Goal: Information Seeking & Learning: Learn about a topic

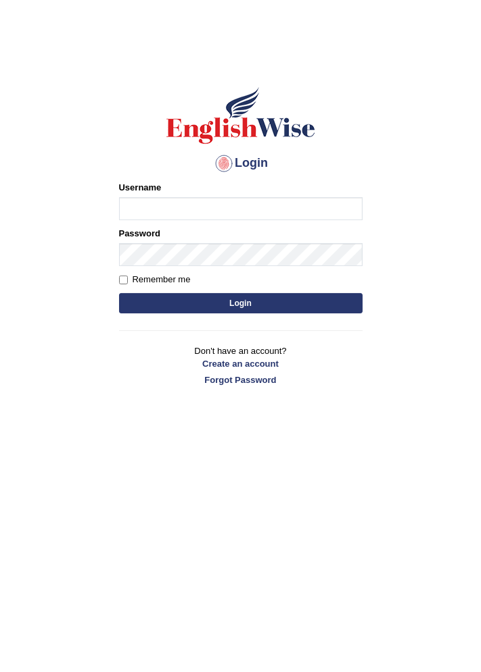
click at [135, 213] on input "Username" at bounding box center [240, 208] width 243 height 23
click at [147, 213] on input "Username" at bounding box center [240, 208] width 243 height 23
click at [145, 210] on input "Username" at bounding box center [240, 208] width 243 height 23
click at [38, 302] on body "Login Please fix the following errors: Username Password Remember me Login Don'…" at bounding box center [240, 360] width 481 height 672
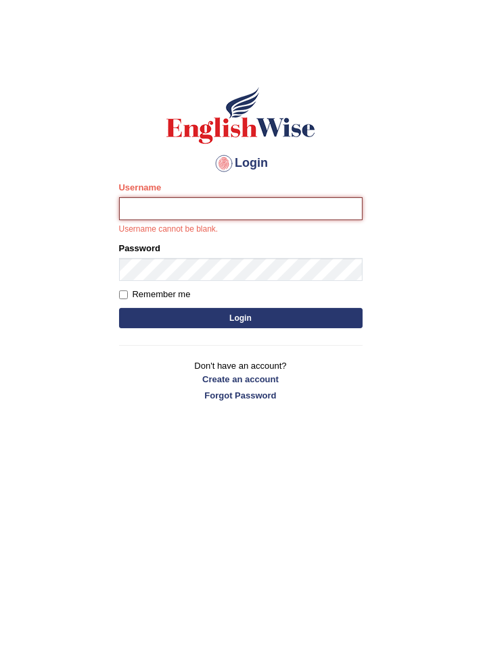
click at [142, 207] on input "Username" at bounding box center [240, 208] width 243 height 23
click at [128, 210] on input "Zafar" at bounding box center [240, 208] width 243 height 23
click at [130, 205] on input "Zafar" at bounding box center [240, 208] width 243 height 23
click at [132, 212] on input "Zafar" at bounding box center [240, 208] width 243 height 23
click at [160, 204] on input "zafar" at bounding box center [240, 208] width 243 height 23
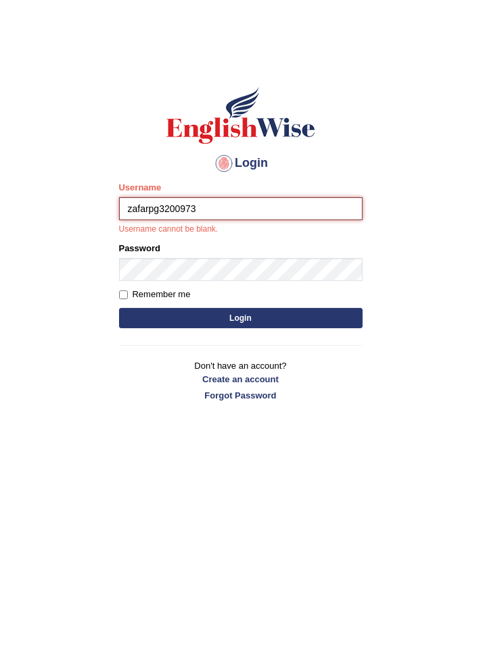
type input "zafarpg3200973"
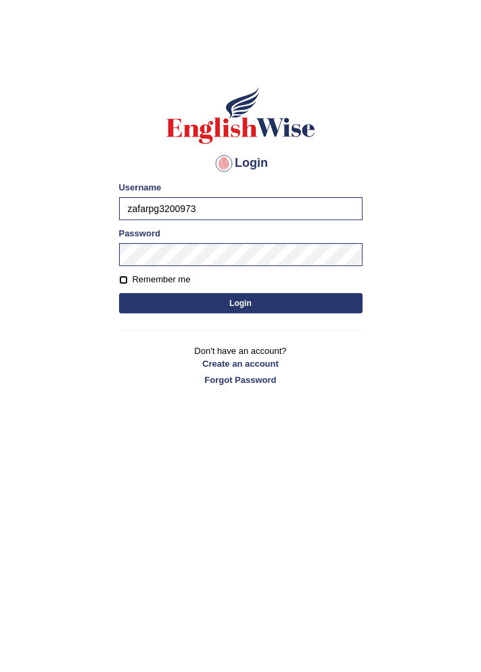
click at [124, 281] on input "Remember me" at bounding box center [123, 280] width 9 height 9
checkbox input "true"
click at [207, 303] on button "Login" at bounding box center [240, 303] width 243 height 20
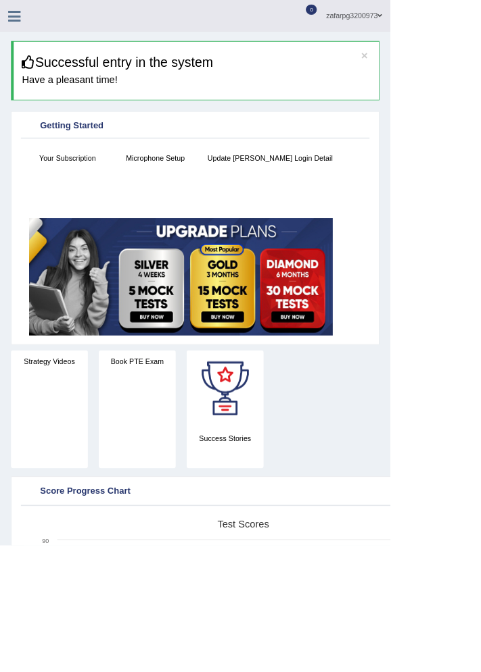
click at [19, 25] on icon at bounding box center [18, 20] width 16 height 18
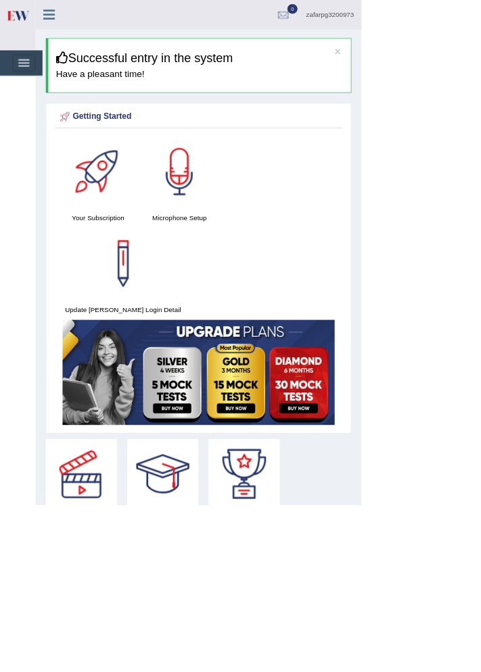
click at [26, 87] on span "button" at bounding box center [31, 87] width 15 height 1
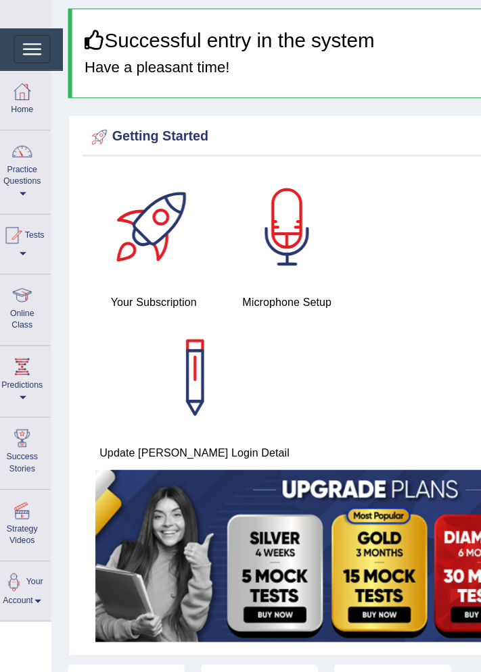
click at [22, 287] on div at bounding box center [24, 284] width 20 height 20
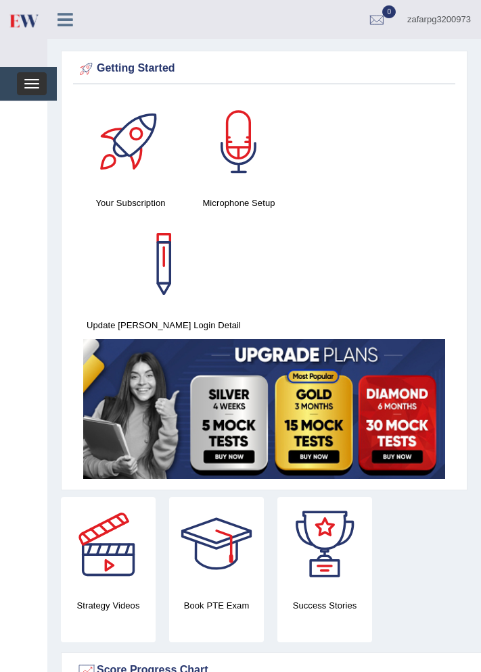
click at [32, 87] on span "button" at bounding box center [31, 87] width 15 height 1
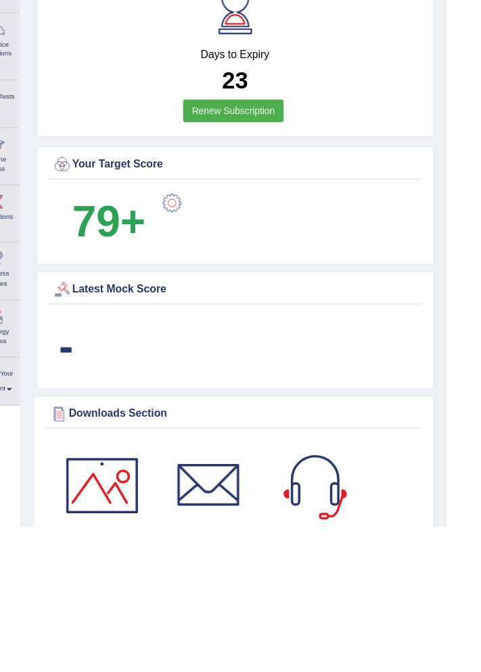
scroll to position [819, 0]
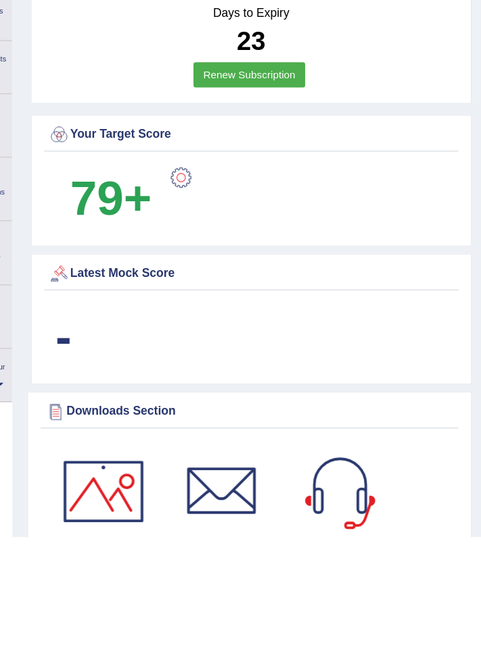
click at [134, 583] on div at bounding box center [130, 630] width 95 height 95
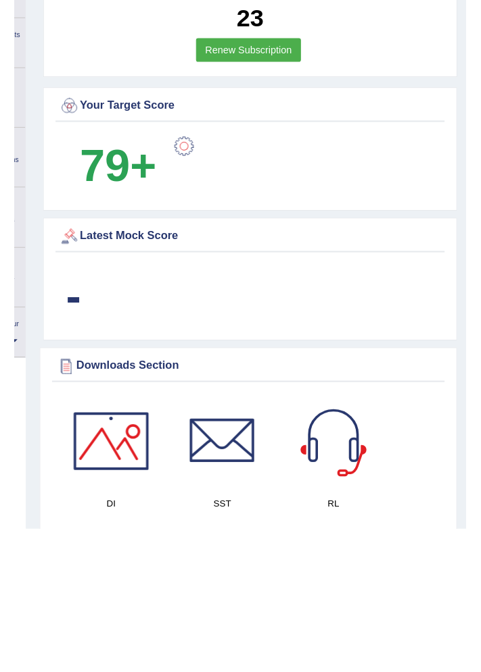
scroll to position [818, 0]
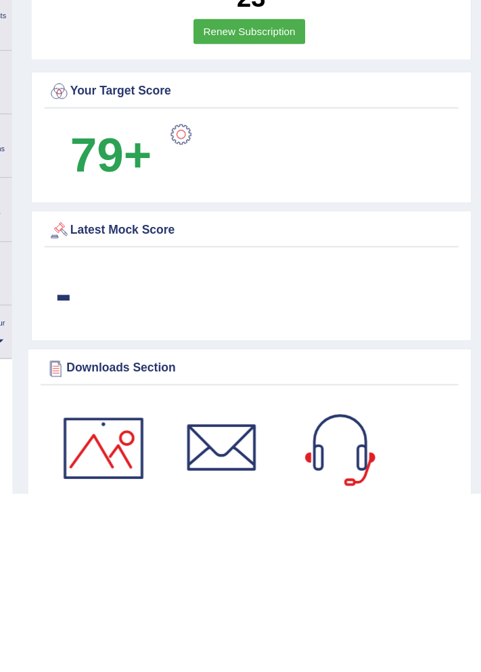
click at [233, 583] on div at bounding box center [238, 630] width 95 height 95
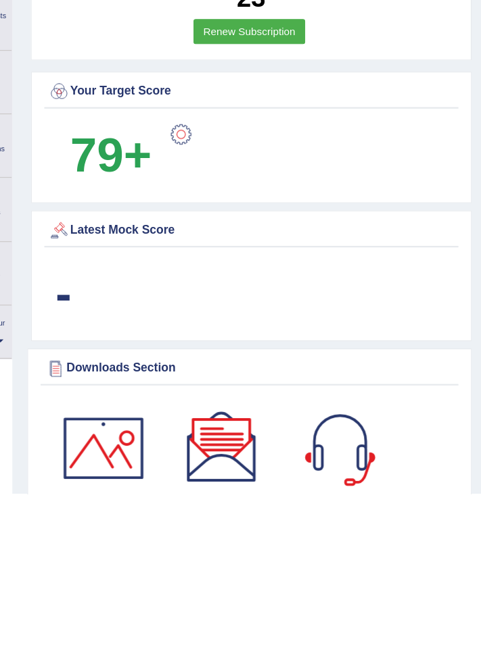
click at [331, 583] on div at bounding box center [346, 630] width 95 height 95
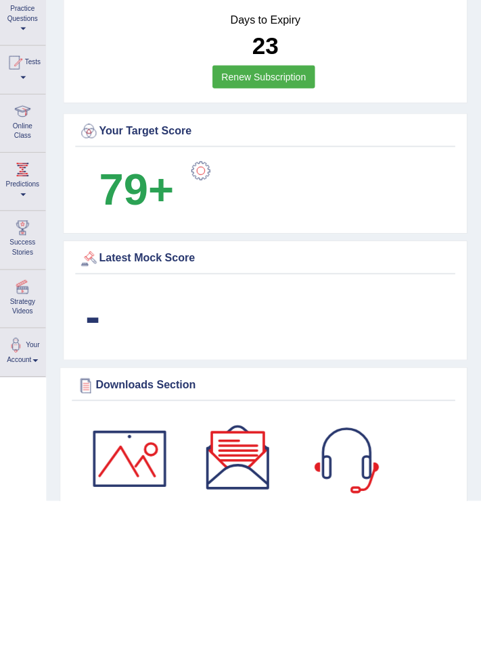
scroll to position [819, 0]
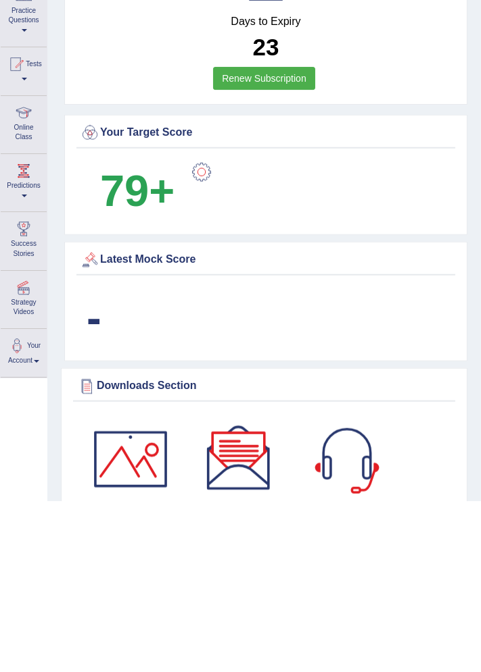
click at [129, 583] on div at bounding box center [130, 630] width 95 height 95
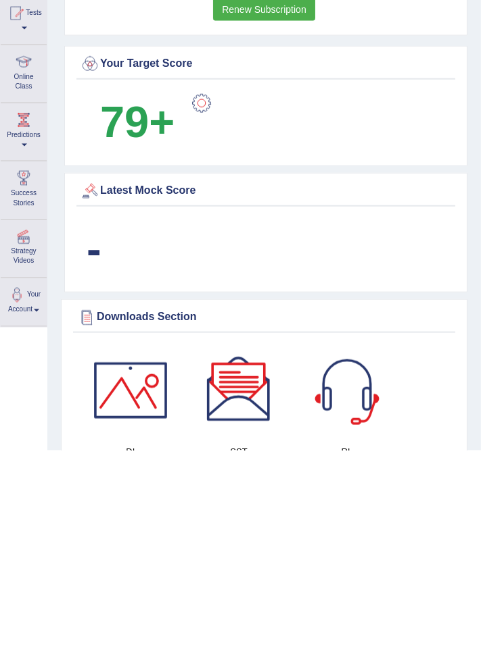
scroll to position [870, 0]
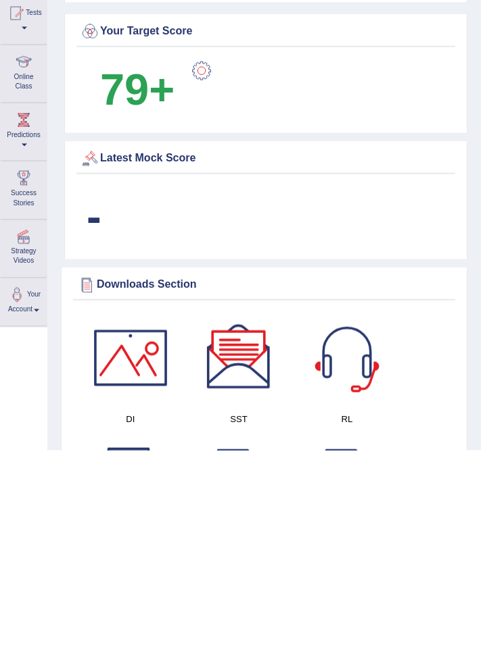
click at [27, 291] on div at bounding box center [24, 284] width 20 height 20
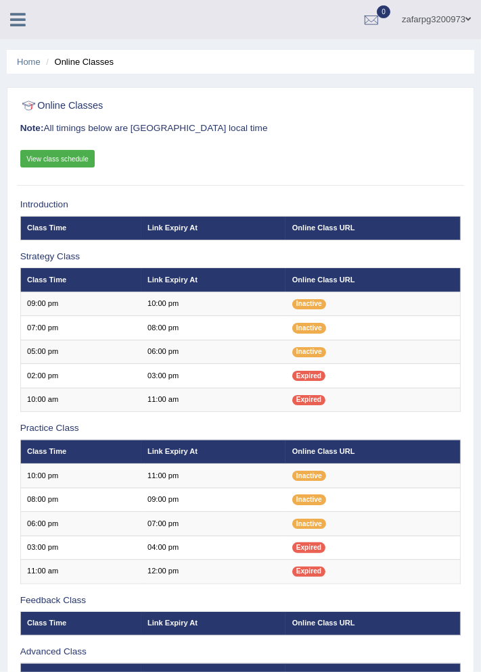
click at [62, 161] on link "View class schedule" at bounding box center [57, 159] width 75 height 18
click at [16, 18] on icon at bounding box center [18, 20] width 16 height 18
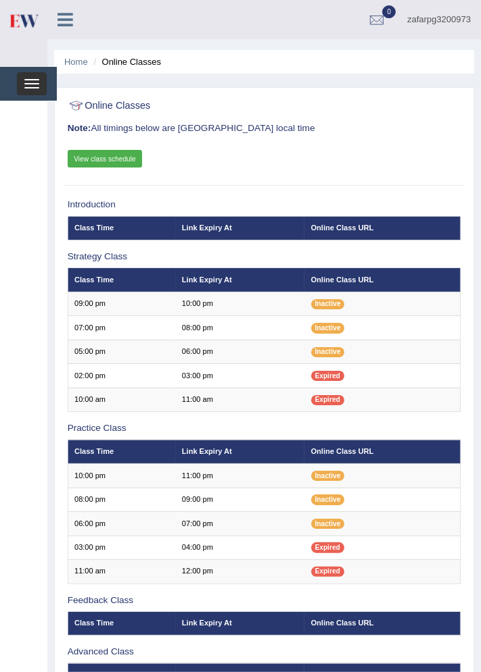
click at [30, 87] on span "button" at bounding box center [31, 87] width 15 height 1
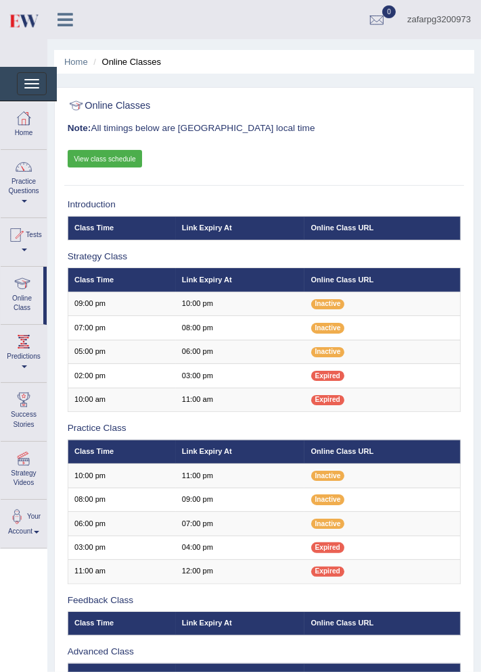
click at [17, 287] on div at bounding box center [22, 284] width 20 height 20
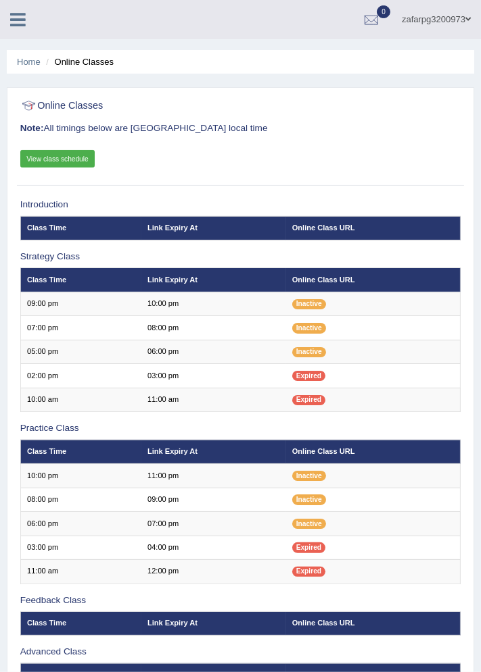
click at [11, 13] on icon at bounding box center [18, 20] width 16 height 18
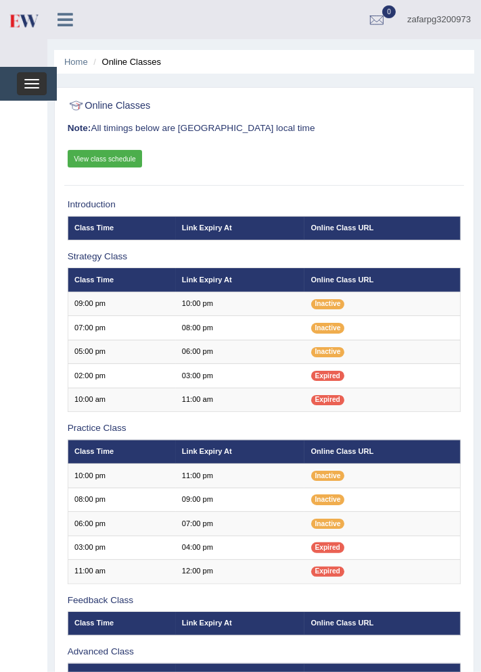
click at [31, 79] on span "button" at bounding box center [31, 79] width 15 height 1
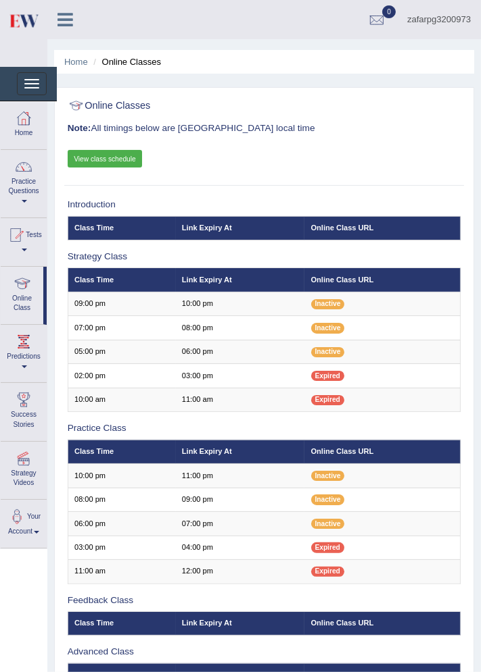
click at [22, 127] on div at bounding box center [24, 118] width 20 height 20
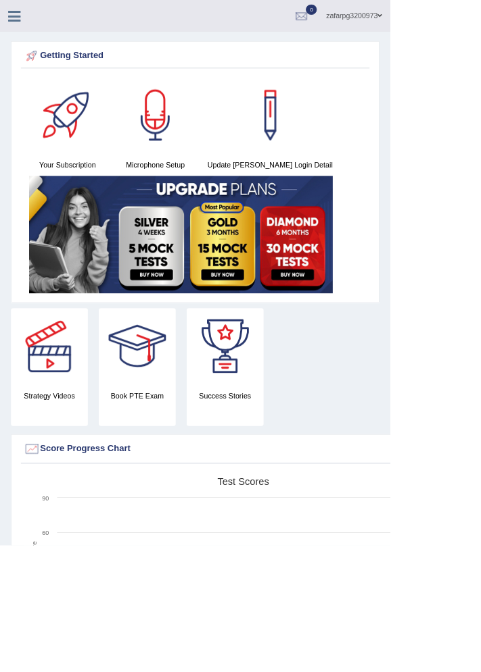
click at [185, 160] on div at bounding box center [191, 142] width 95 height 95
click at [17, 14] on icon at bounding box center [18, 20] width 16 height 18
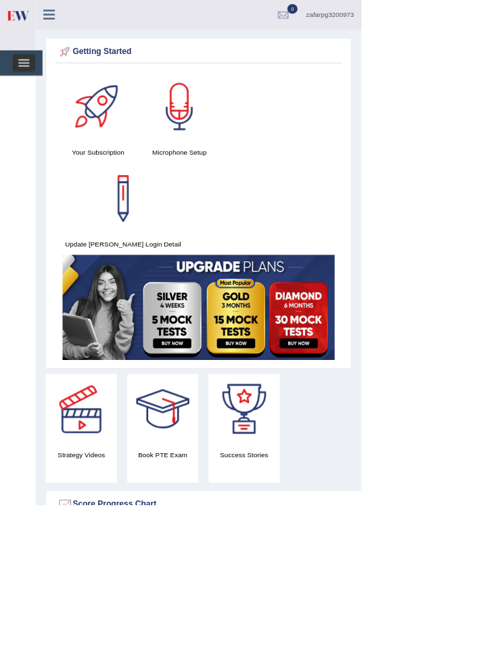
click at [28, 87] on span "button" at bounding box center [31, 87] width 15 height 1
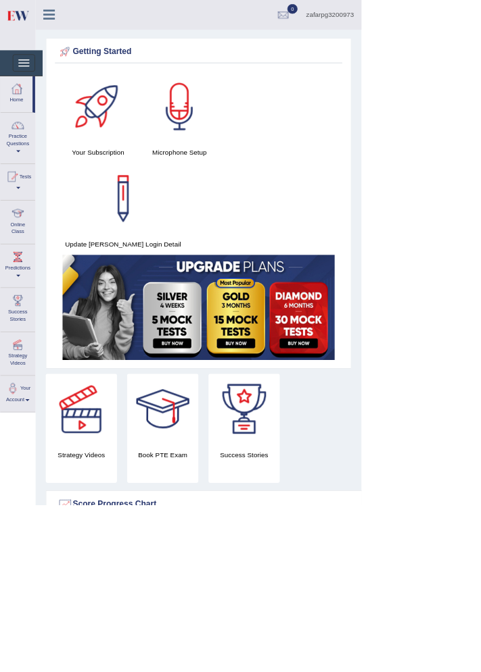
click at [20, 176] on div at bounding box center [24, 167] width 20 height 20
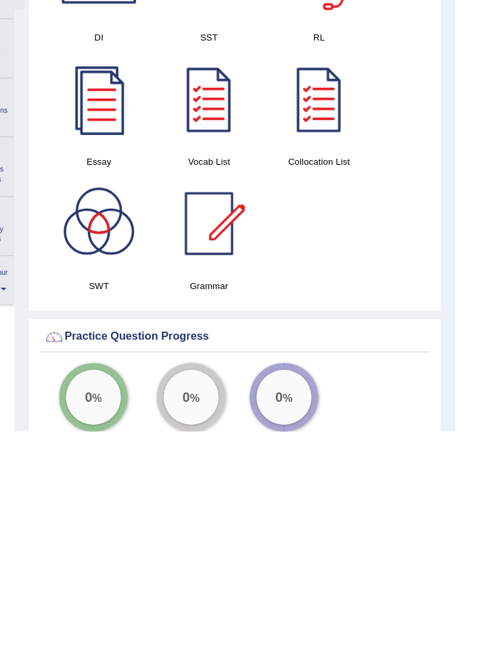
scroll to position [1246, 0]
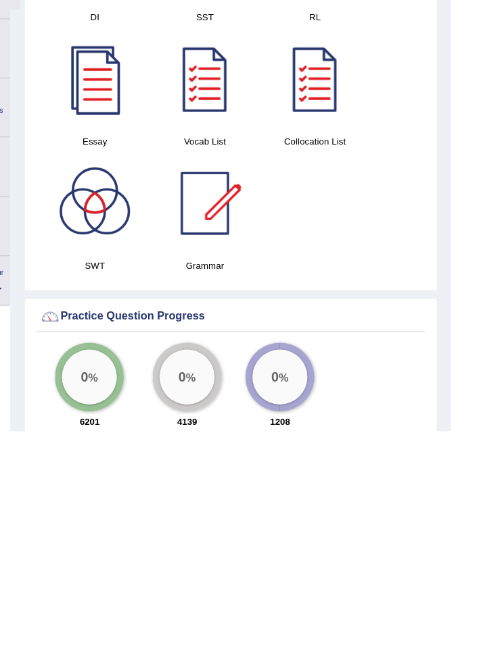
click at [116, 597] on div at bounding box center [240, 336] width 481 height 672
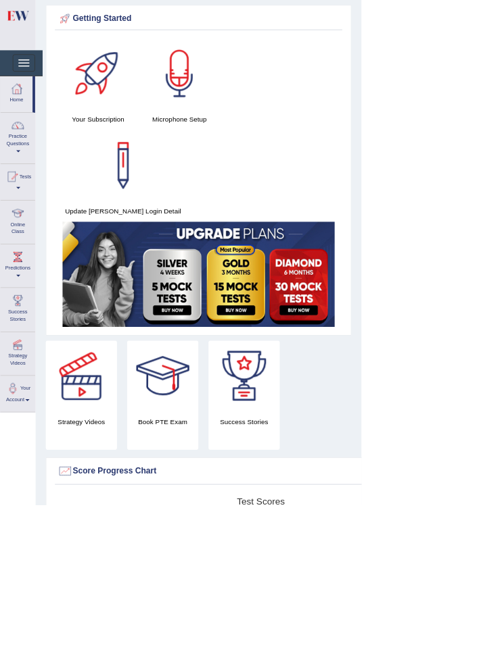
scroll to position [0, 0]
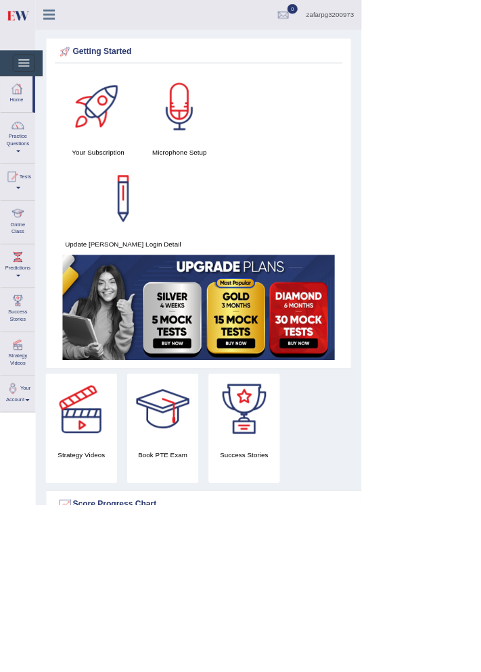
click at [23, 237] on div at bounding box center [15, 235] width 20 height 20
click at [19, 296] on div at bounding box center [240, 336] width 481 height 672
click at [20, 289] on div at bounding box center [24, 284] width 20 height 20
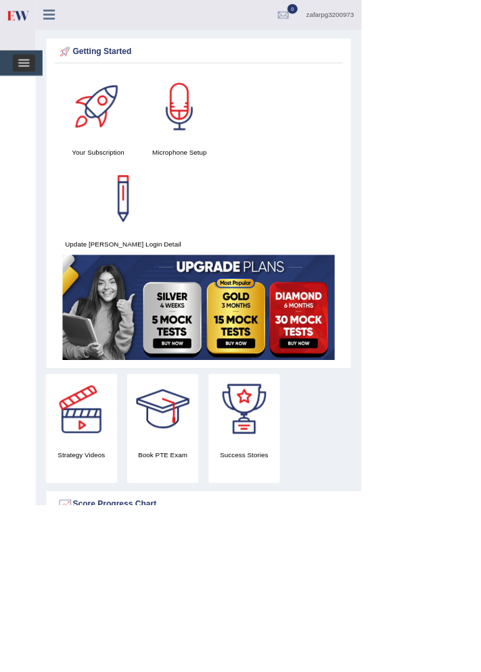
click at [32, 87] on span "button" at bounding box center [31, 87] width 15 height 1
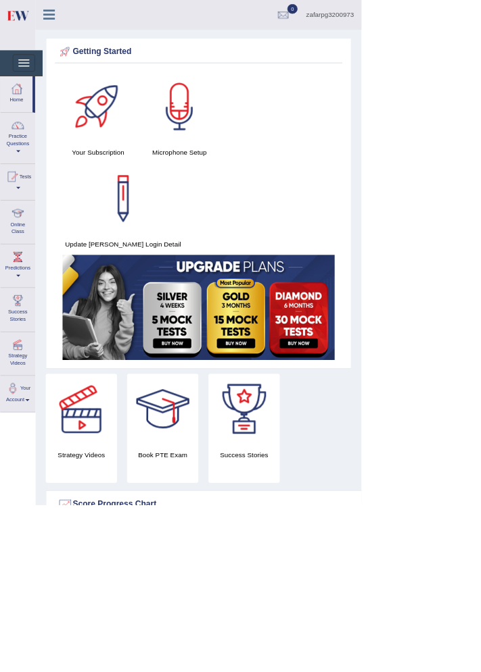
click at [24, 201] on span at bounding box center [24, 201] width 5 height 3
click at [21, 184] on div at bounding box center [240, 336] width 481 height 672
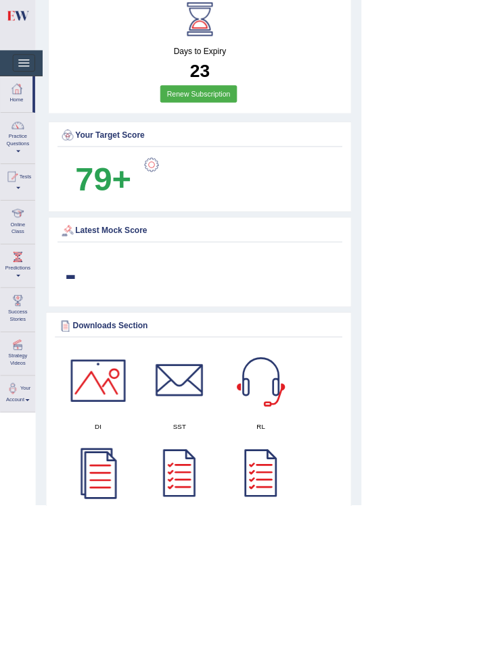
scroll to position [949, 0]
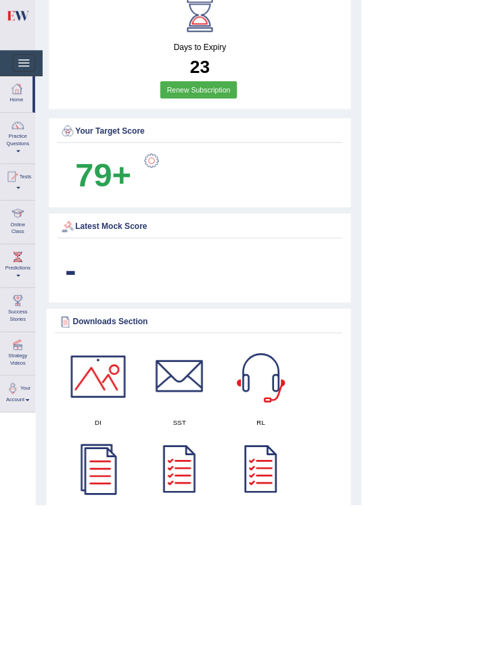
click at [24, 201] on span at bounding box center [24, 201] width 5 height 3
click at [20, 193] on div at bounding box center [240, 336] width 481 height 672
click at [24, 201] on span at bounding box center [24, 201] width 5 height 3
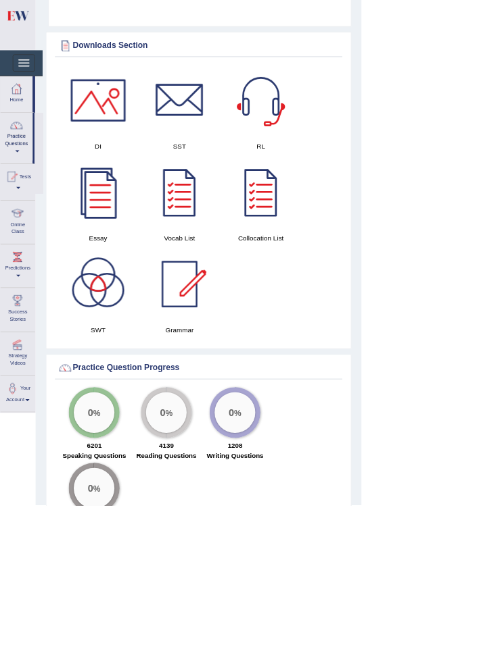
scroll to position [1641, 0]
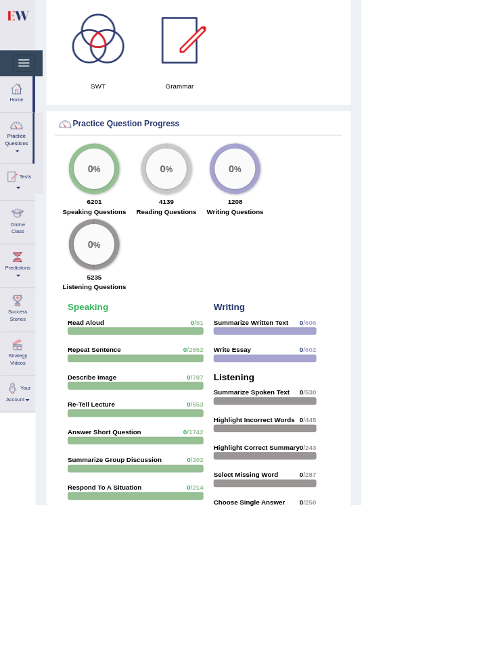
click at [435, 672] on div at bounding box center [240, 336] width 481 height 672
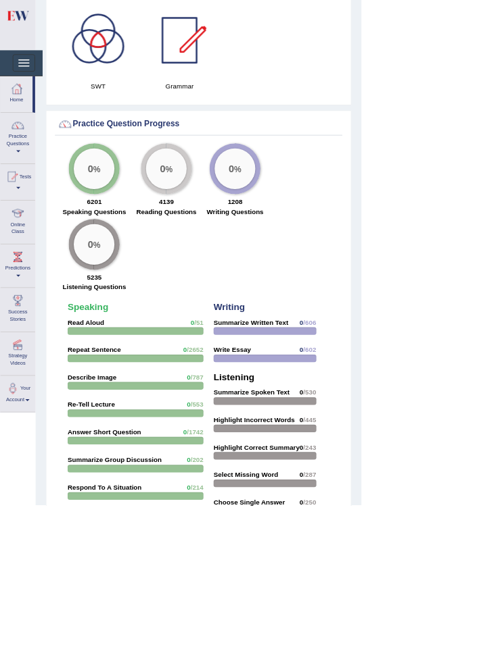
scroll to position [1665, 0]
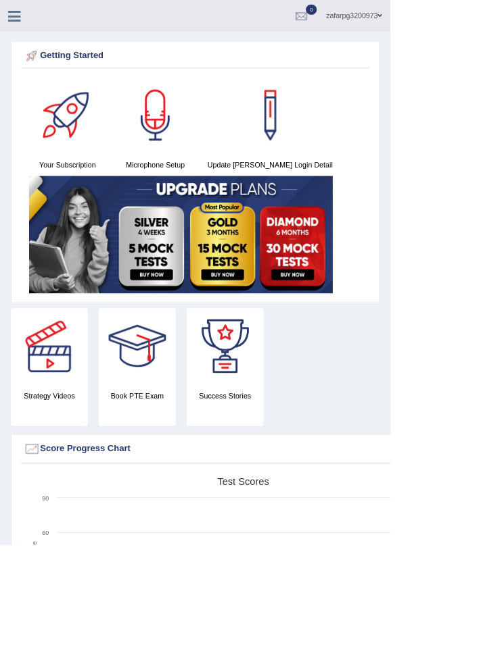
click at [18, 24] on icon at bounding box center [18, 20] width 16 height 18
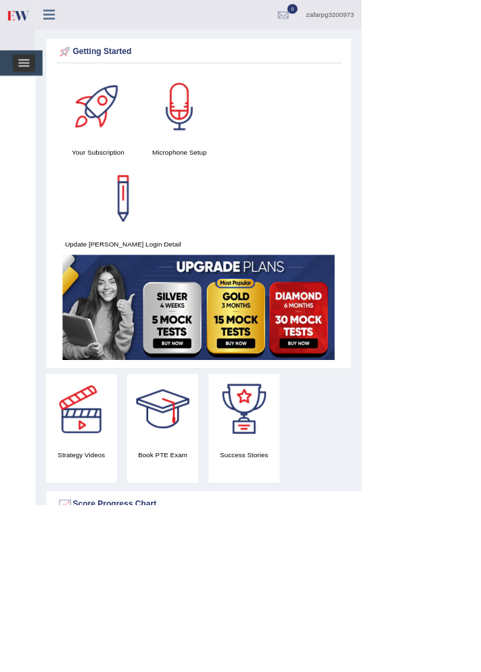
click at [28, 84] on span "button" at bounding box center [31, 83] width 15 height 1
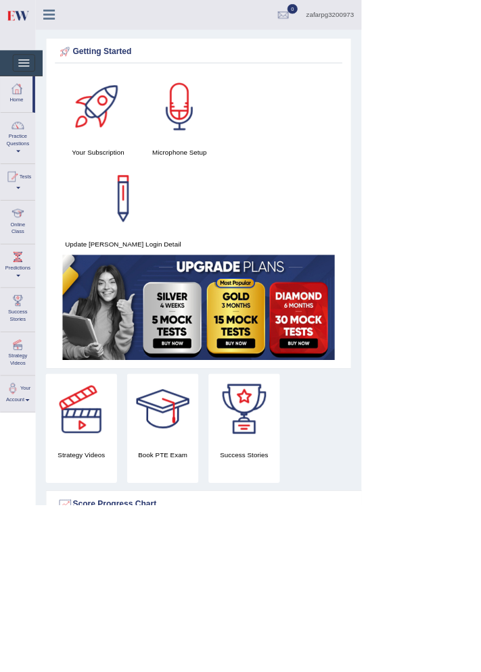
click at [13, 302] on link "Online Class" at bounding box center [24, 293] width 46 height 53
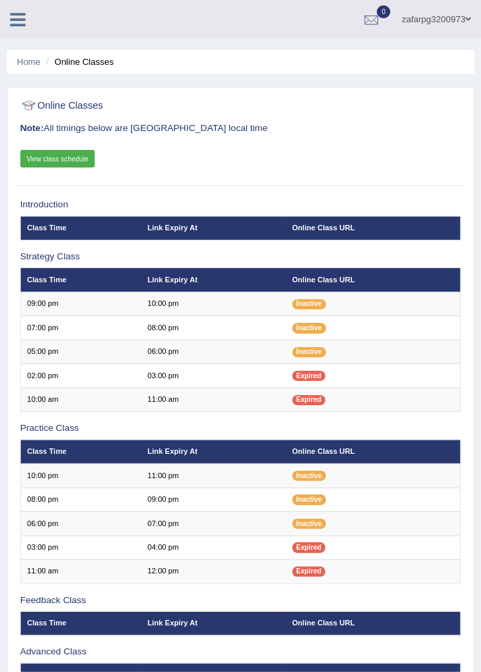
click at [18, 12] on icon at bounding box center [18, 20] width 16 height 18
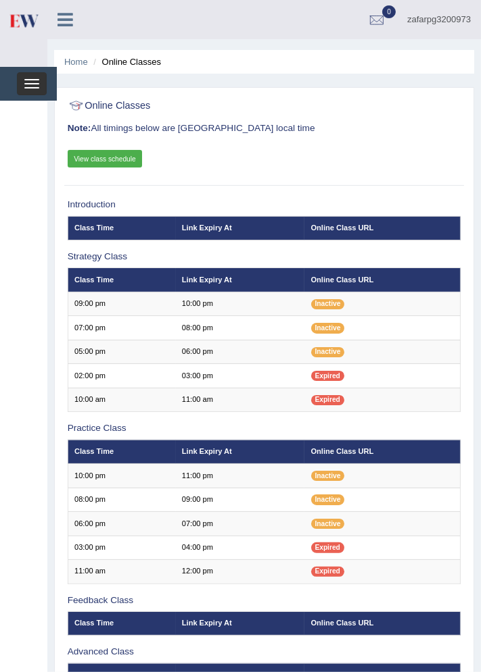
click at [30, 83] on span "button" at bounding box center [31, 83] width 15 height 1
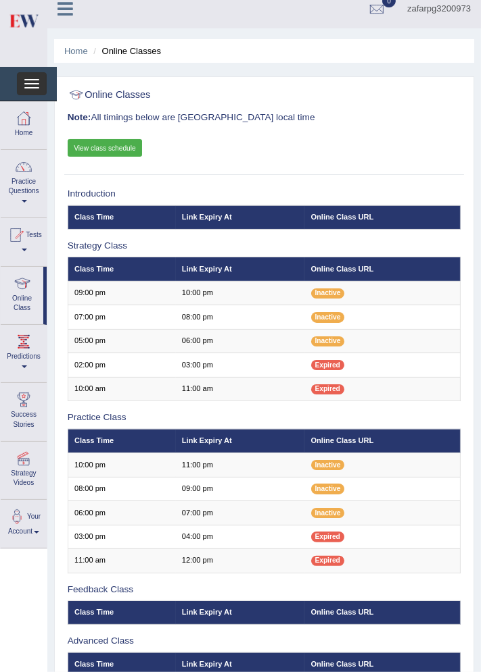
scroll to position [15, 0]
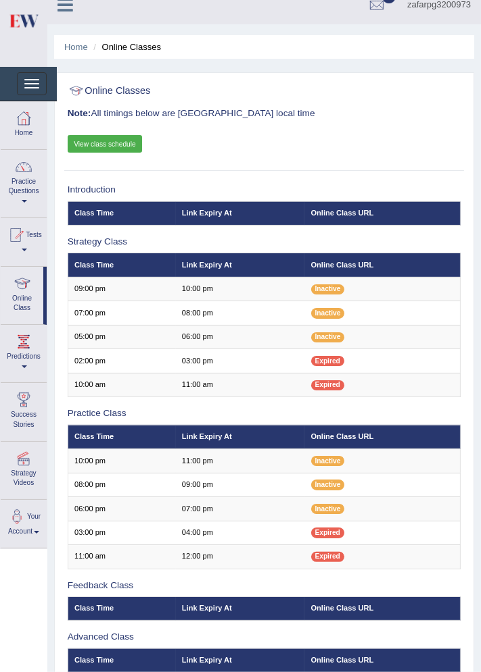
click at [24, 366] on span at bounding box center [24, 367] width 5 height 3
click at [21, 360] on div at bounding box center [240, 336] width 481 height 672
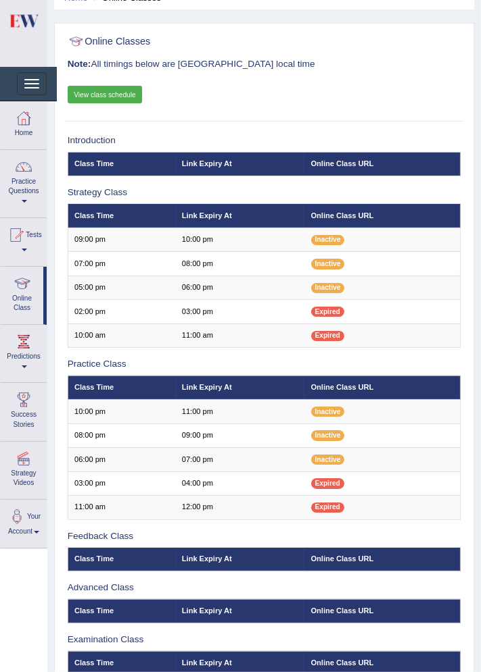
scroll to position [0, 0]
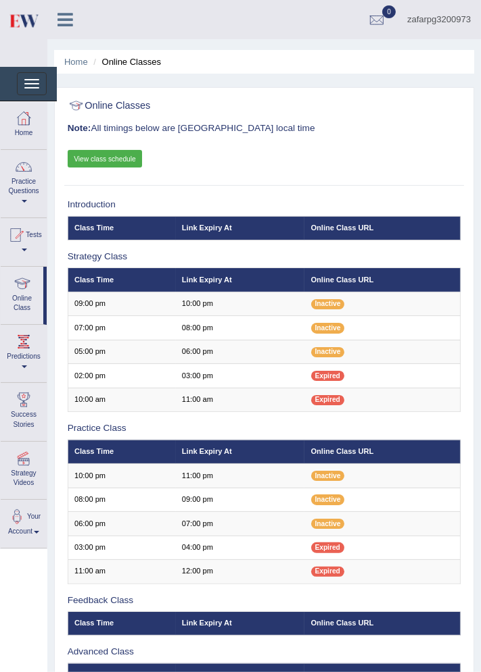
click at [17, 239] on div at bounding box center [15, 235] width 20 height 20
click at [20, 189] on div at bounding box center [240, 336] width 481 height 672
click at [24, 201] on span at bounding box center [24, 201] width 5 height 3
click at [15, 192] on div at bounding box center [240, 336] width 481 height 672
click at [15, 187] on link "Practice Questions" at bounding box center [24, 182] width 46 height 64
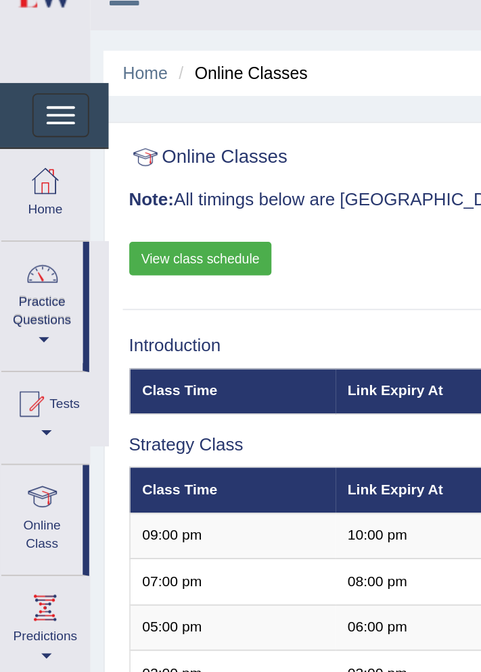
click at [18, 197] on div at bounding box center [240, 336] width 481 height 672
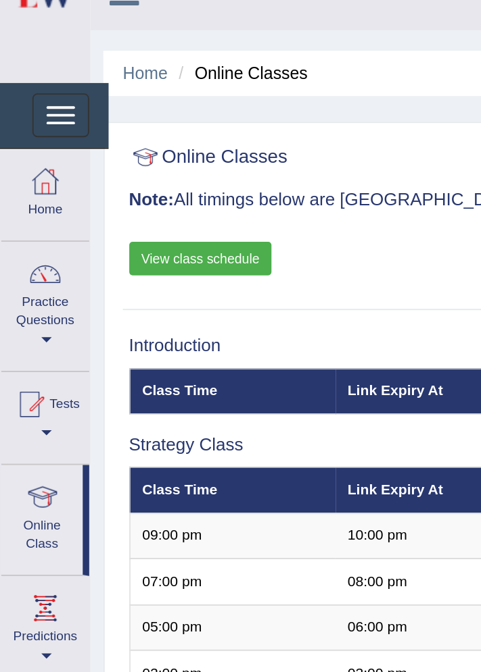
click at [20, 126] on div at bounding box center [24, 118] width 20 height 20
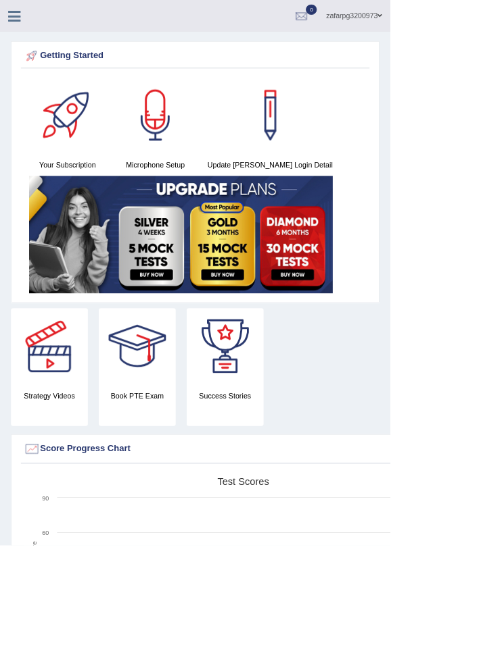
click at [19, 18] on icon at bounding box center [18, 20] width 16 height 18
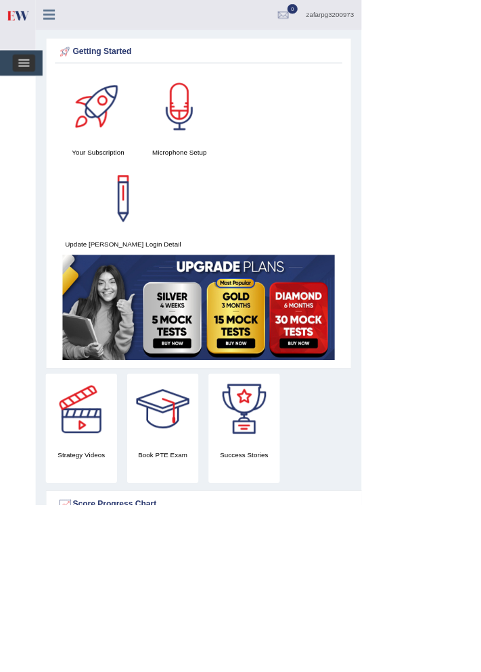
click at [30, 87] on span "button" at bounding box center [31, 87] width 15 height 1
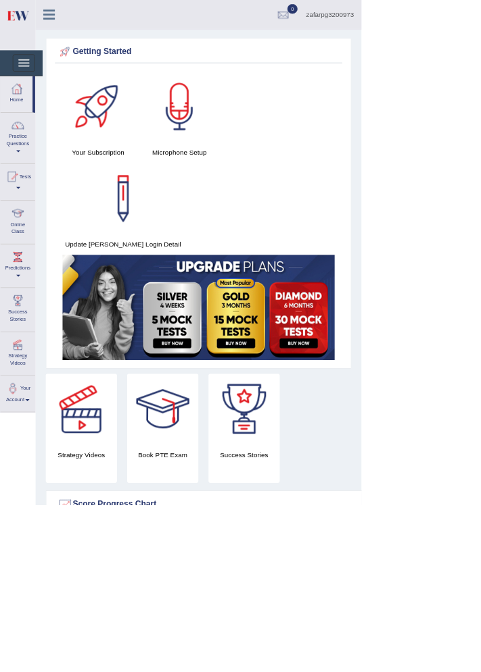
click at [20, 176] on div at bounding box center [24, 167] width 20 height 20
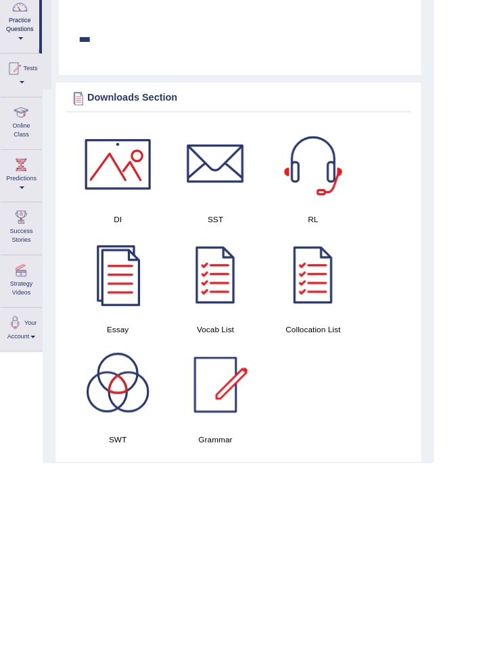
scroll to position [1111, 0]
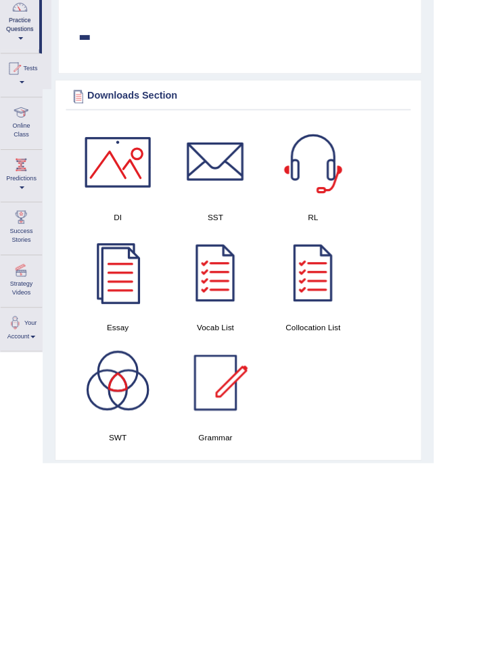
click at [357, 242] on div at bounding box center [240, 336] width 481 height 672
click at [365, 291] on div at bounding box center [346, 338] width 95 height 95
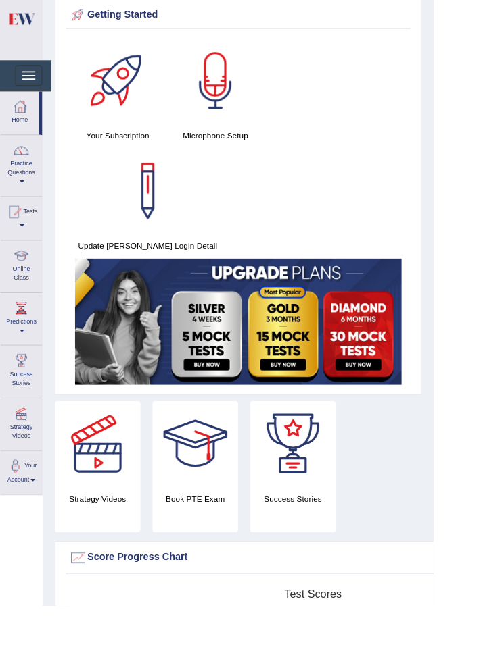
scroll to position [0, 0]
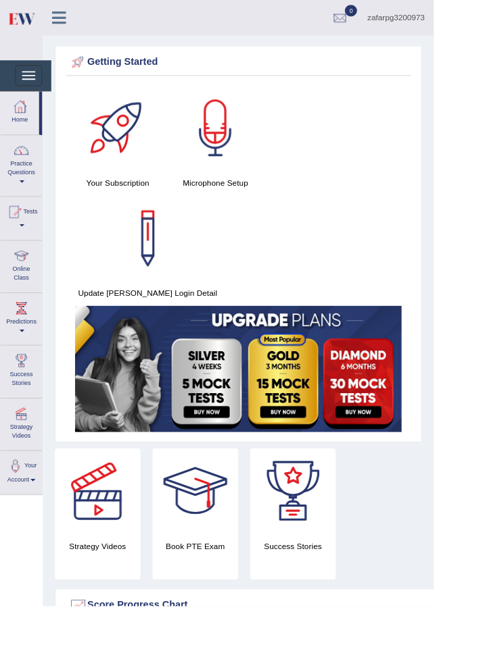
click at [20, 350] on div at bounding box center [24, 342] width 20 height 20
click at [12, 412] on div at bounding box center [240, 336] width 481 height 672
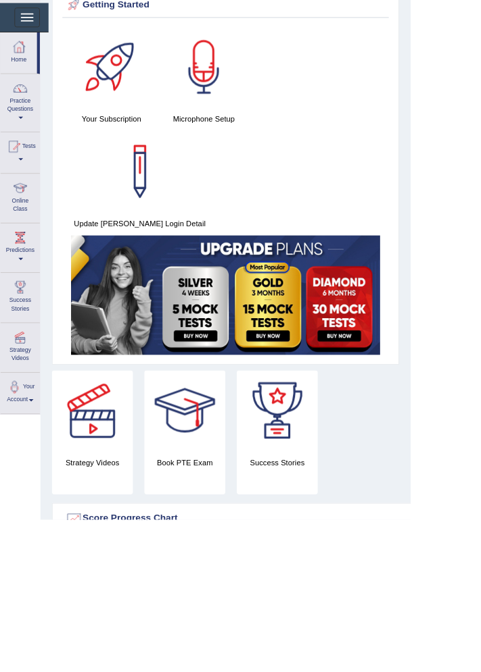
click at [14, 485] on link "Strategy Videos" at bounding box center [24, 468] width 46 height 53
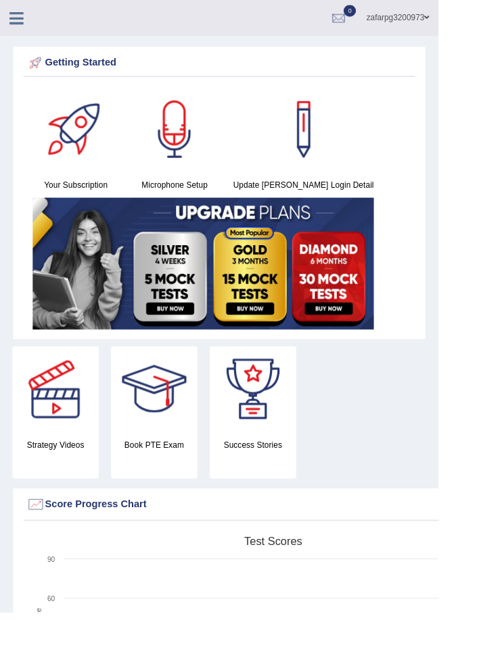
click at [18, 14] on icon at bounding box center [18, 20] width 16 height 18
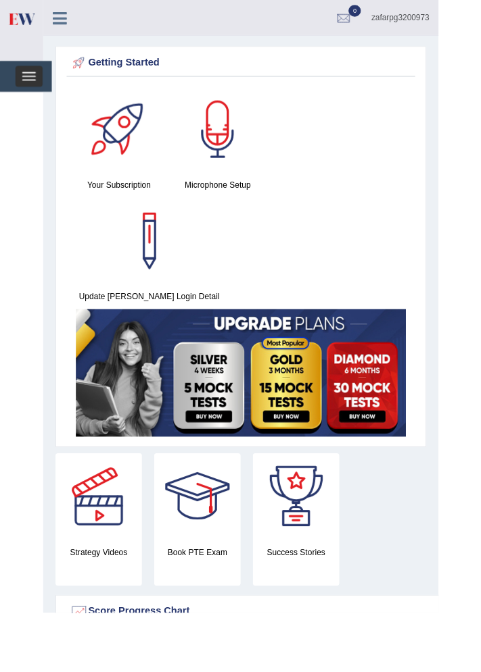
click at [30, 83] on span "button" at bounding box center [31, 83] width 15 height 1
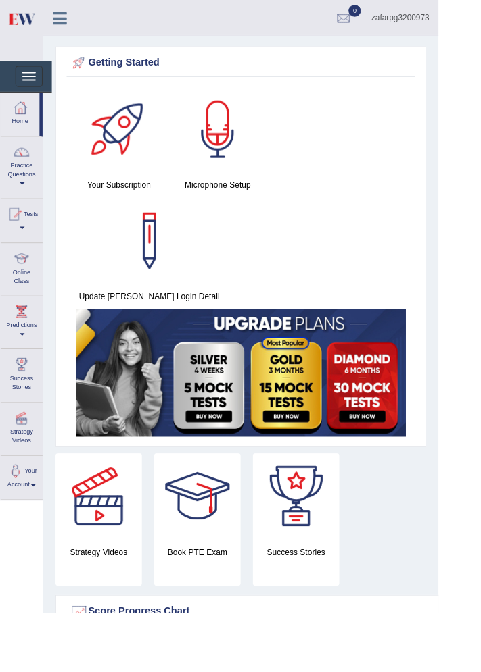
click at [17, 189] on link "Practice Questions" at bounding box center [24, 182] width 46 height 64
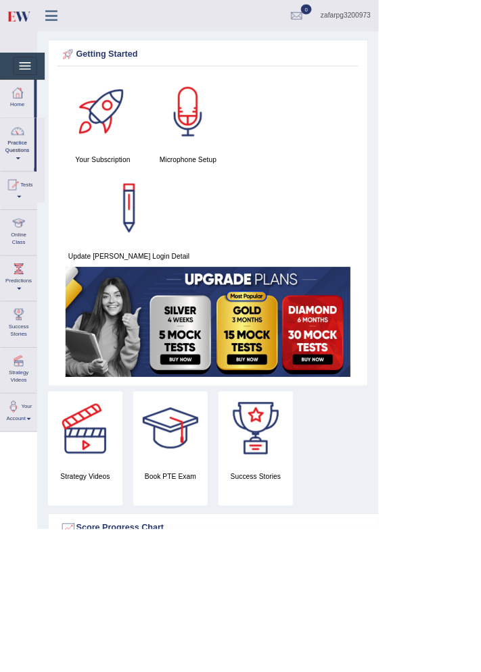
click at [14, 187] on div at bounding box center [240, 336] width 481 height 672
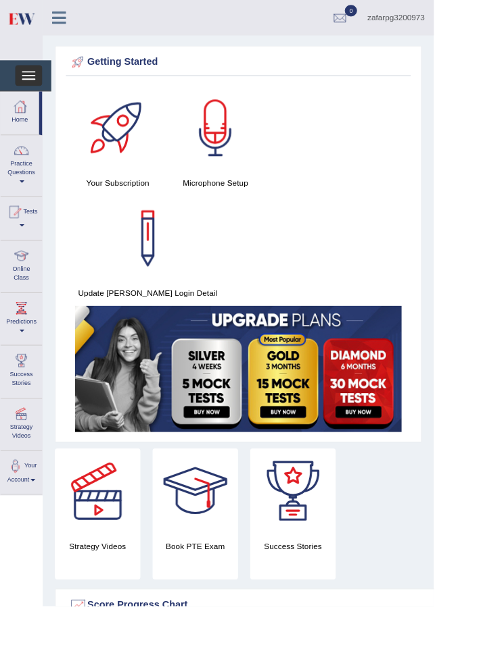
click at [30, 87] on span "button" at bounding box center [31, 87] width 15 height 1
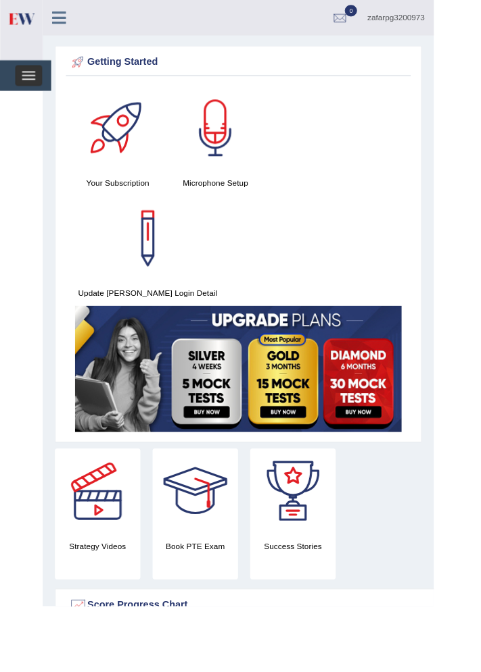
click at [30, 87] on span "button" at bounding box center [31, 87] width 15 height 1
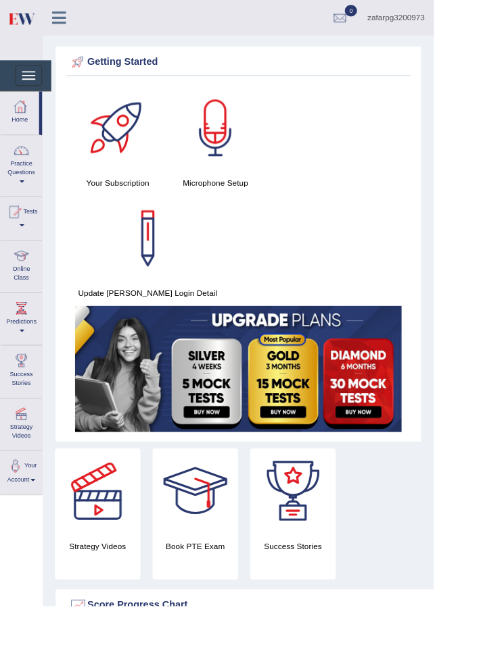
click at [22, 303] on link "Online Class" at bounding box center [24, 293] width 46 height 53
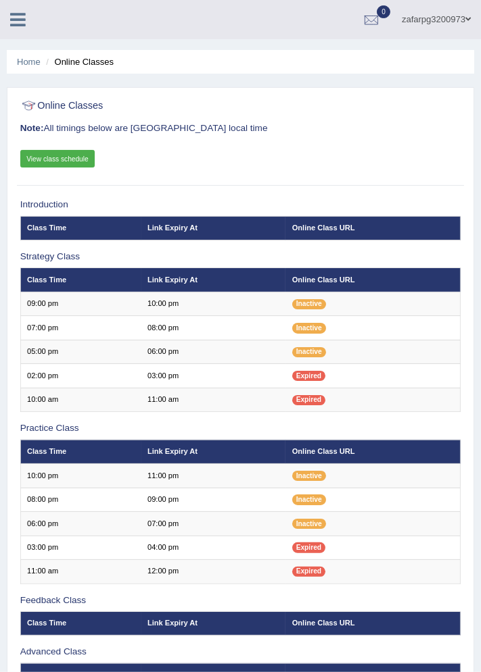
click at [15, 18] on icon at bounding box center [18, 20] width 16 height 18
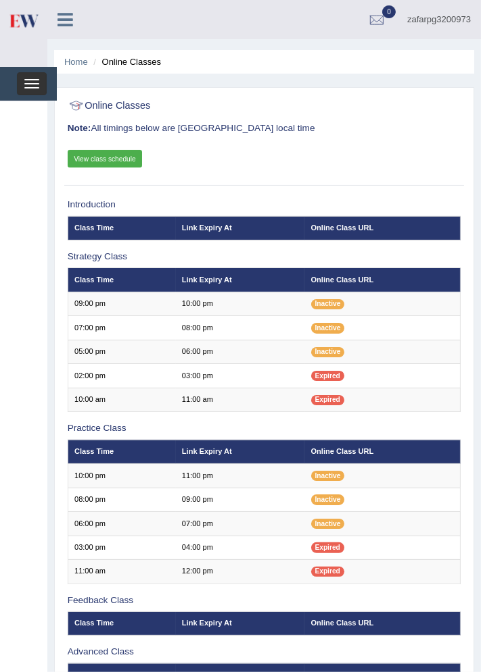
click at [30, 83] on span "button" at bounding box center [31, 83] width 15 height 1
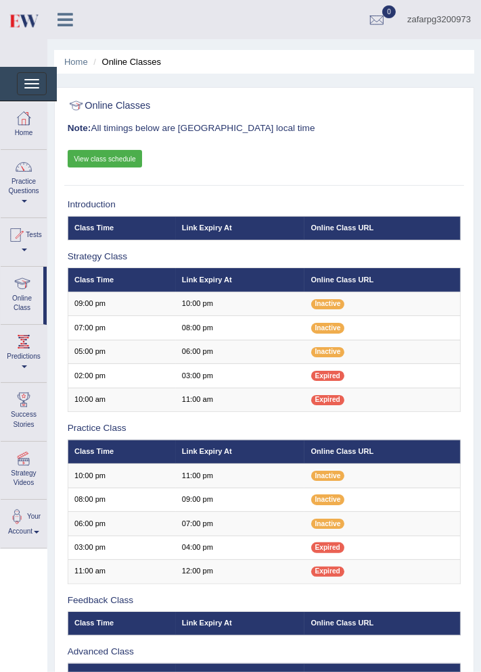
click at [18, 347] on div at bounding box center [24, 342] width 20 height 20
click at [16, 189] on div at bounding box center [240, 336] width 481 height 672
click at [20, 241] on div at bounding box center [15, 235] width 20 height 20
click at [22, 184] on div at bounding box center [240, 336] width 481 height 672
click at [22, 184] on link "Practice Questions" at bounding box center [24, 182] width 46 height 64
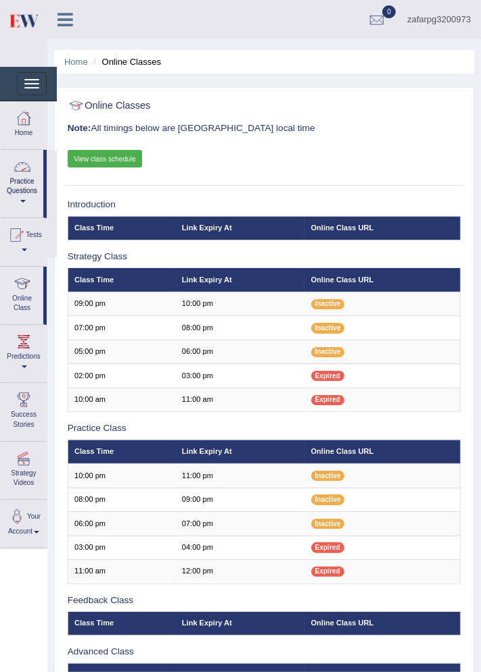
click at [21, 184] on div at bounding box center [240, 336] width 481 height 672
click at [18, 173] on div at bounding box center [24, 167] width 20 height 20
click at [18, 353] on div at bounding box center [240, 336] width 481 height 672
click at [19, 358] on link "Predictions" at bounding box center [24, 351] width 46 height 53
click at [16, 346] on div at bounding box center [24, 342] width 20 height 20
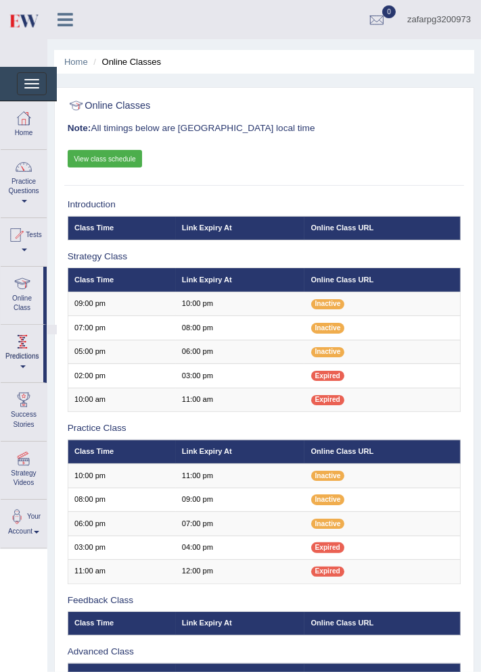
click at [15, 353] on div at bounding box center [240, 336] width 481 height 672
click at [20, 285] on div at bounding box center [22, 284] width 20 height 20
click at [14, 234] on div at bounding box center [15, 235] width 20 height 20
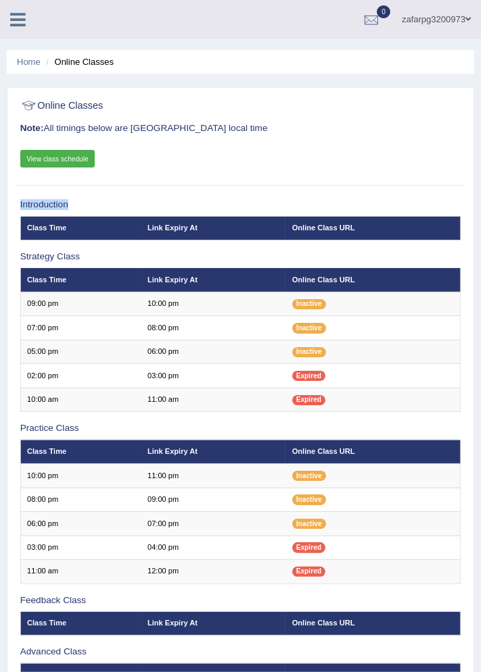
click at [17, 20] on icon at bounding box center [18, 20] width 16 height 18
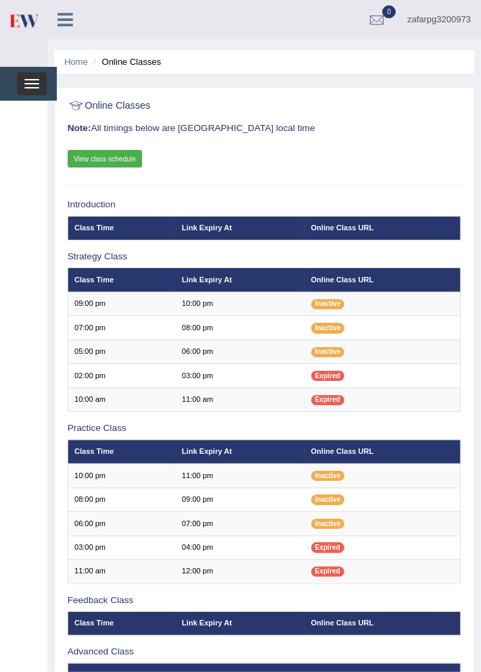
click at [36, 87] on span "button" at bounding box center [31, 87] width 15 height 1
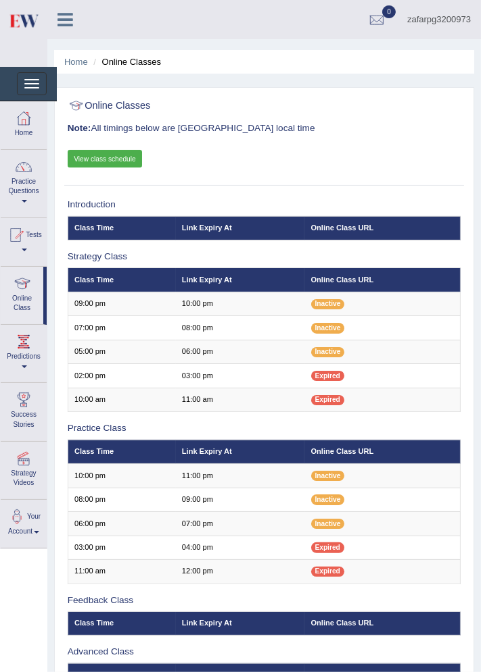
click at [16, 290] on div at bounding box center [22, 284] width 20 height 20
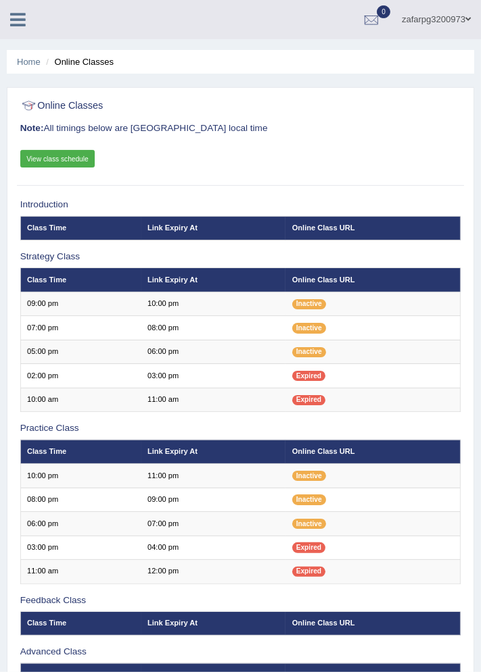
click at [22, 22] on icon at bounding box center [18, 20] width 16 height 18
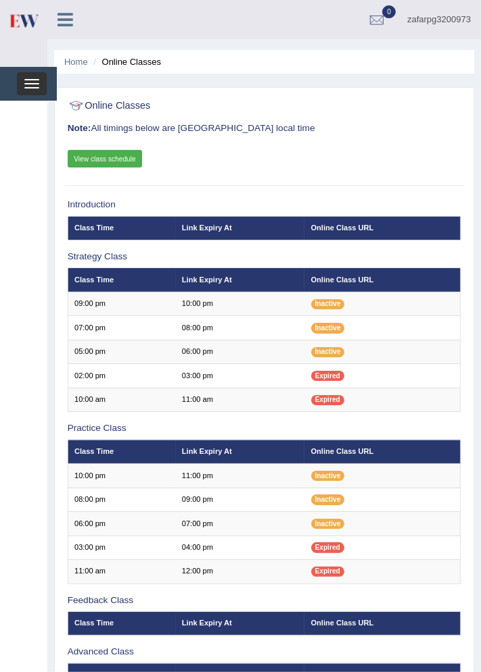
click at [30, 87] on span "button" at bounding box center [31, 87] width 15 height 1
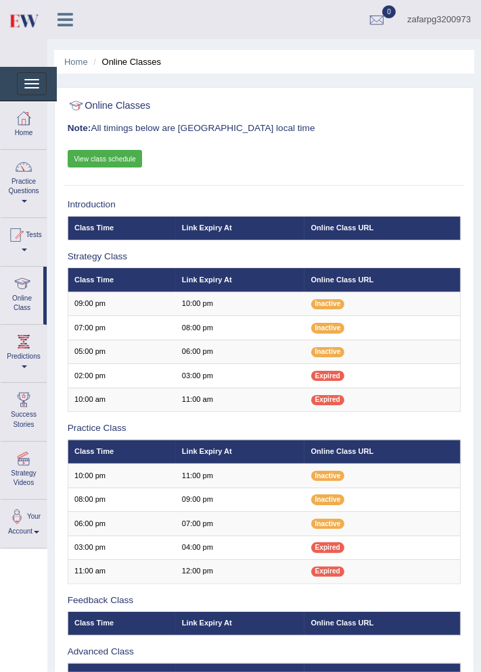
click at [24, 201] on span at bounding box center [24, 201] width 5 height 3
click at [18, 183] on div at bounding box center [240, 336] width 481 height 672
click at [19, 176] on div at bounding box center [24, 167] width 20 height 20
click at [16, 188] on link "Practice Questions" at bounding box center [24, 182] width 46 height 64
click at [17, 188] on div at bounding box center [240, 336] width 481 height 672
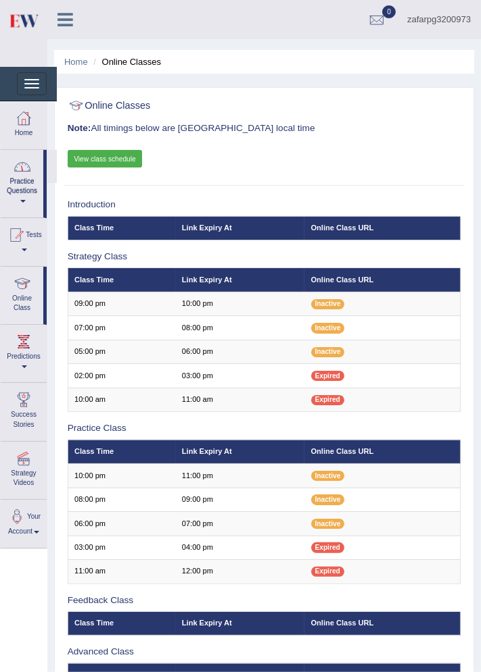
click at [17, 187] on link "Practice Questions" at bounding box center [22, 182] width 43 height 64
click at [16, 181] on div at bounding box center [240, 336] width 481 height 672
click at [18, 176] on div at bounding box center [22, 167] width 20 height 20
click at [16, 182] on div at bounding box center [240, 336] width 481 height 672
click at [18, 176] on div at bounding box center [22, 167] width 20 height 20
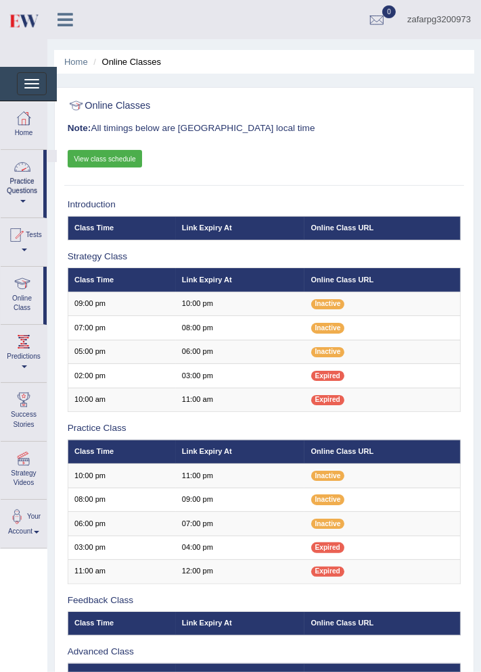
click at [16, 182] on div at bounding box center [240, 336] width 481 height 672
click at [18, 176] on div at bounding box center [24, 167] width 20 height 20
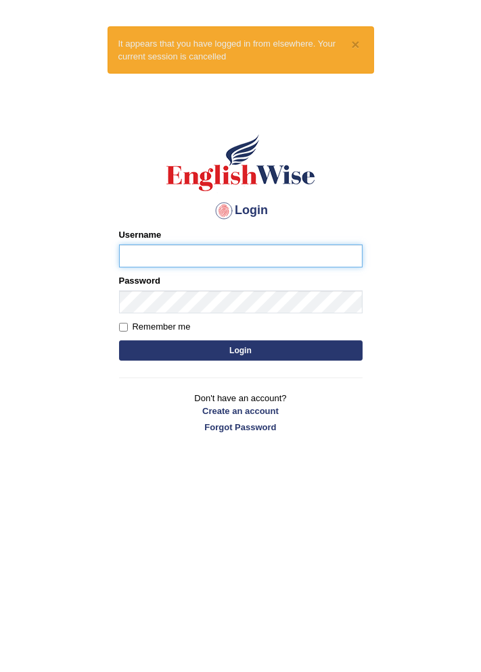
click at [132, 256] on input "Username" at bounding box center [240, 256] width 243 height 23
type input "zafarpg3200973"
click at [172, 349] on button "Login" at bounding box center [240, 351] width 243 height 20
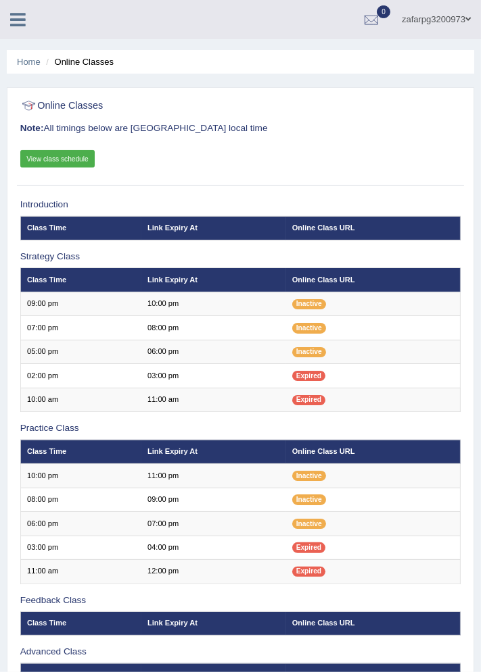
click at [11, 24] on icon at bounding box center [18, 20] width 16 height 18
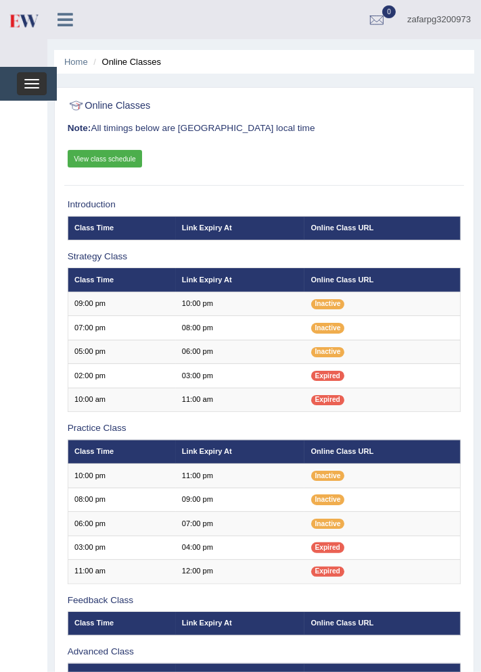
click at [30, 79] on span "button" at bounding box center [31, 79] width 15 height 1
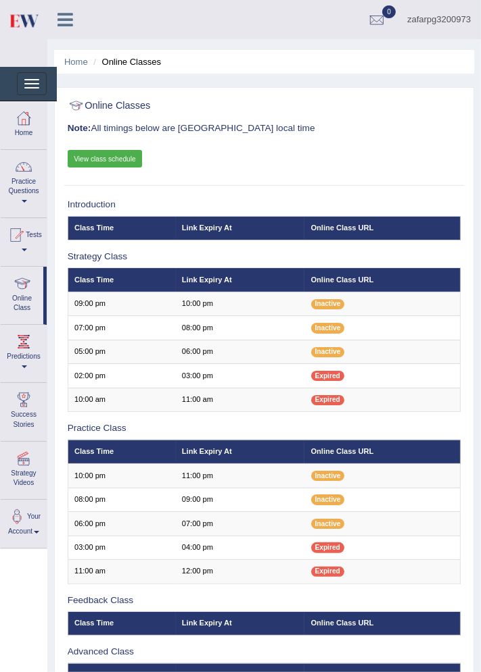
click at [22, 184] on link "Practice Questions" at bounding box center [24, 182] width 46 height 64
